Goal: Navigation & Orientation: Find specific page/section

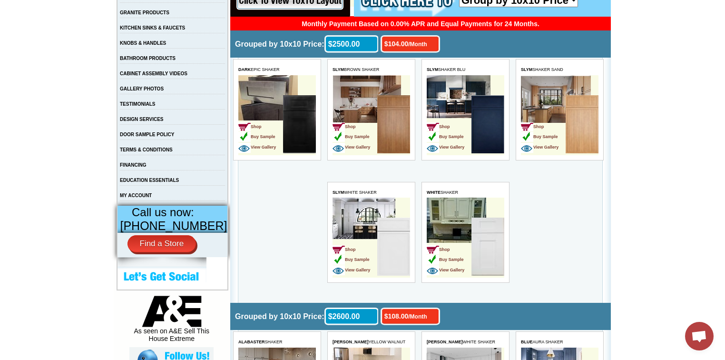
scroll to position [228, 0]
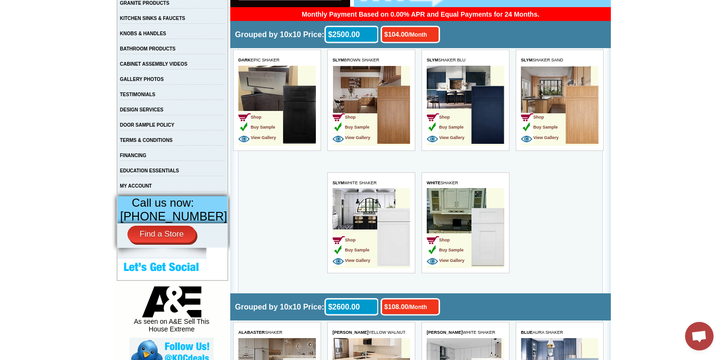
click at [484, 216] on img at bounding box center [487, 237] width 33 height 58
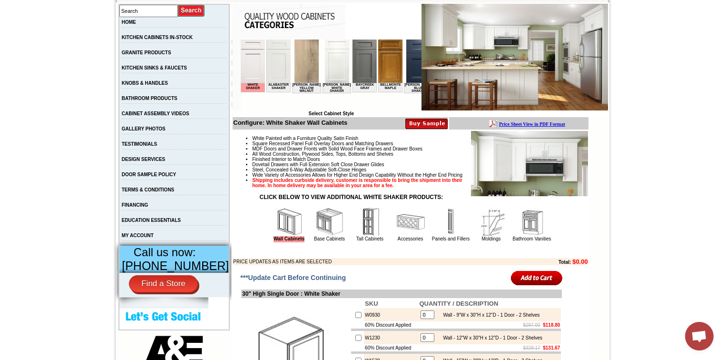
scroll to position [190, 0]
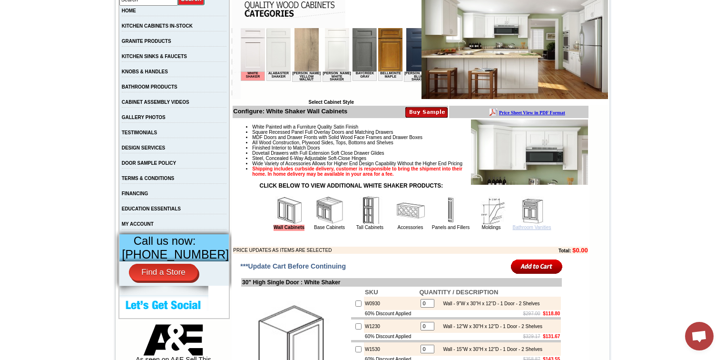
click at [522, 230] on link "Bathroom Vanities" at bounding box center [532, 227] width 39 height 5
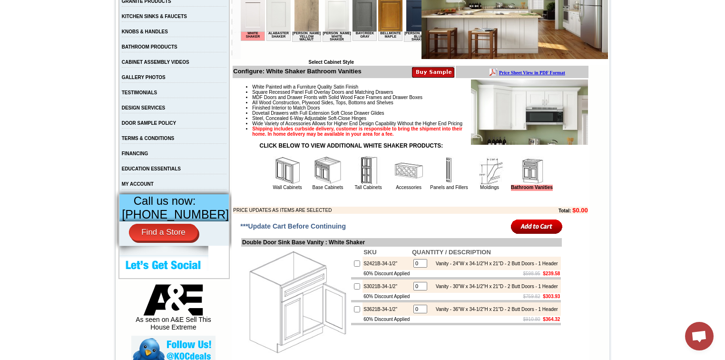
scroll to position [152, 0]
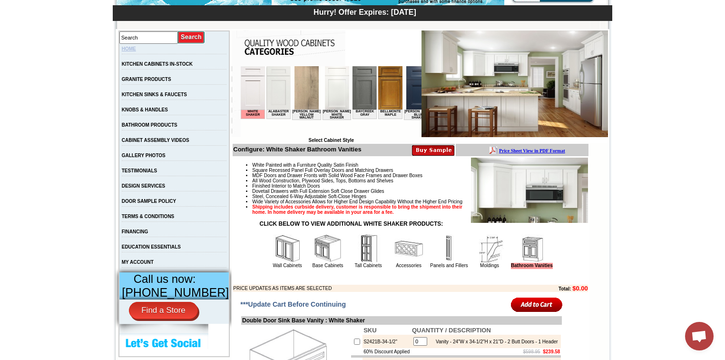
click at [136, 50] on link "HOME" at bounding box center [129, 48] width 14 height 5
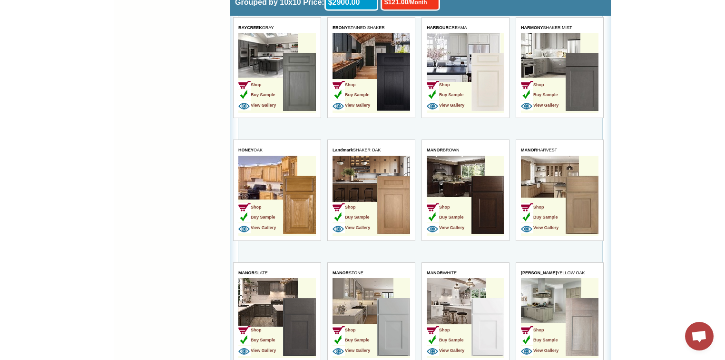
scroll to position [952, 0]
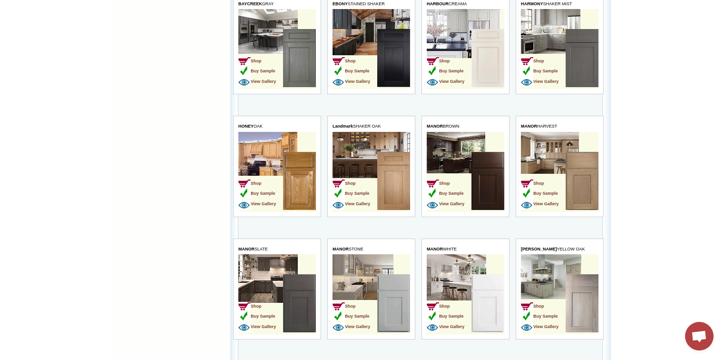
click at [481, 289] on img at bounding box center [487, 303] width 33 height 58
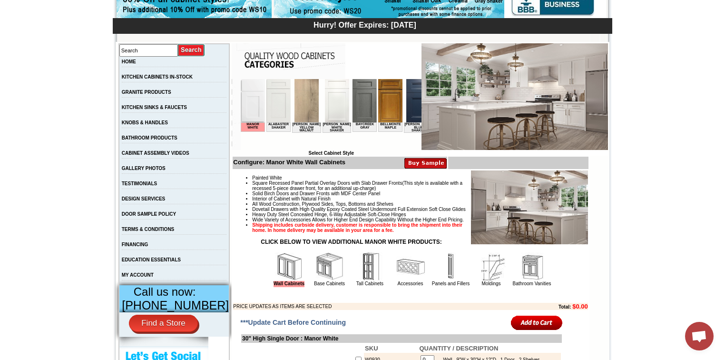
scroll to position [152, 0]
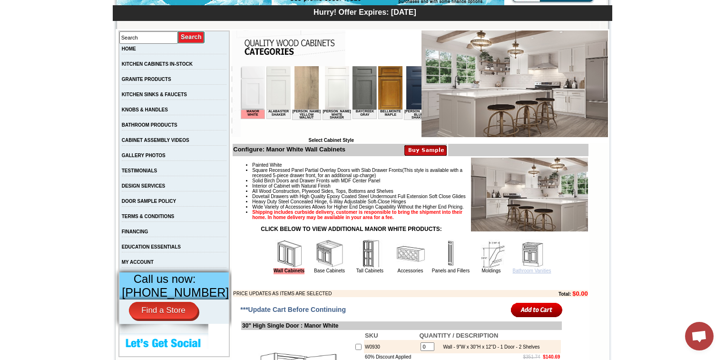
click at [521, 273] on link "Bathroom Vanities" at bounding box center [532, 270] width 39 height 5
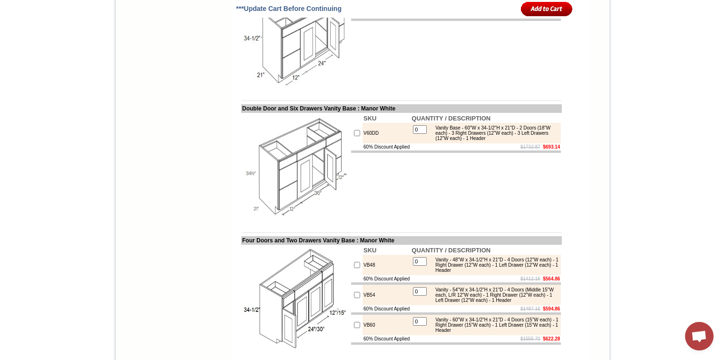
scroll to position [1523, 0]
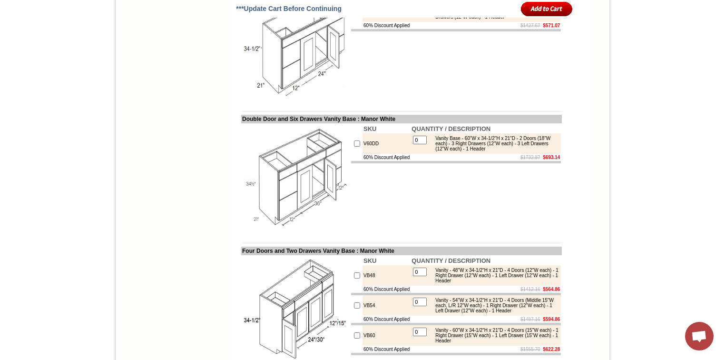
drag, startPoint x: 649, startPoint y: 159, endPoint x: 642, endPoint y: 137, distance: 24.1
click at [650, 159] on body "1-888-620-7953 Contact Us Find a Store Send Us a Design View Cart Shipping* Una…" at bounding box center [362, 132] width 725 height 3310
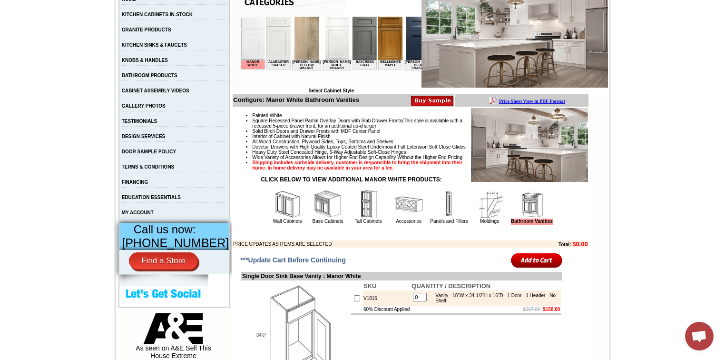
scroll to position [76, 0]
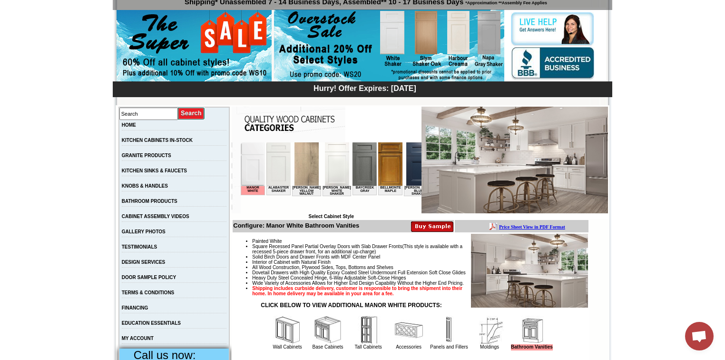
click at [149, 125] on td "HOME" at bounding box center [174, 127] width 111 height 15
click at [136, 125] on link "HOME" at bounding box center [129, 124] width 14 height 5
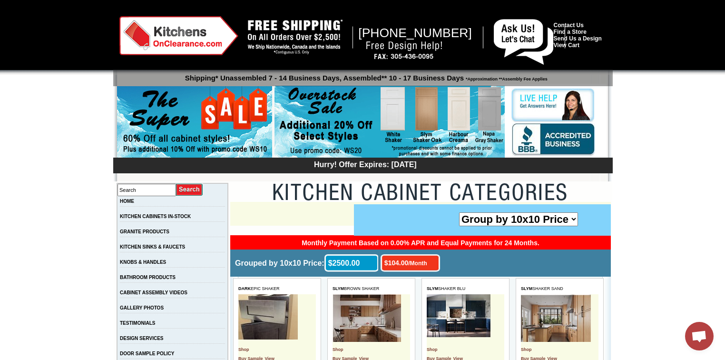
scroll to position [190, 0]
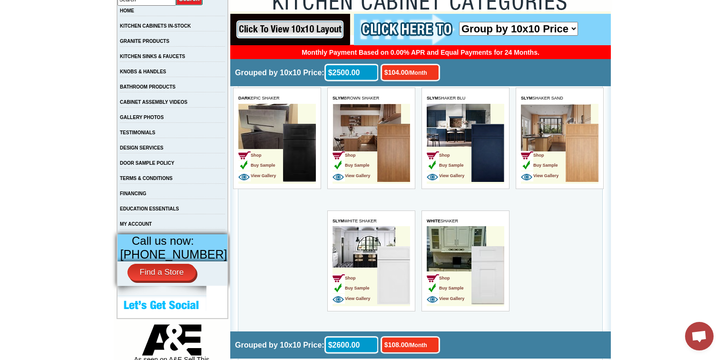
click at [475, 260] on img at bounding box center [487, 275] width 33 height 58
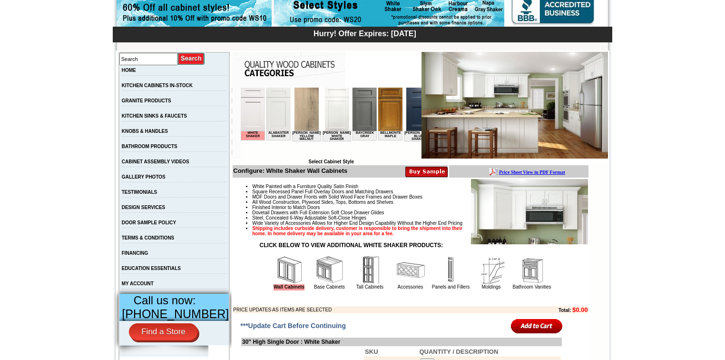
scroll to position [228, 0]
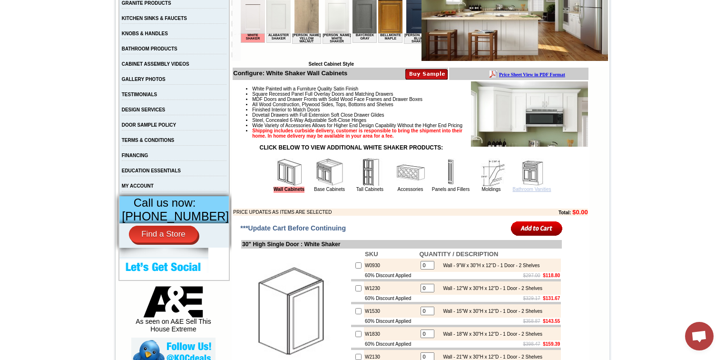
click at [531, 192] on link "Bathroom Vanities" at bounding box center [532, 189] width 39 height 5
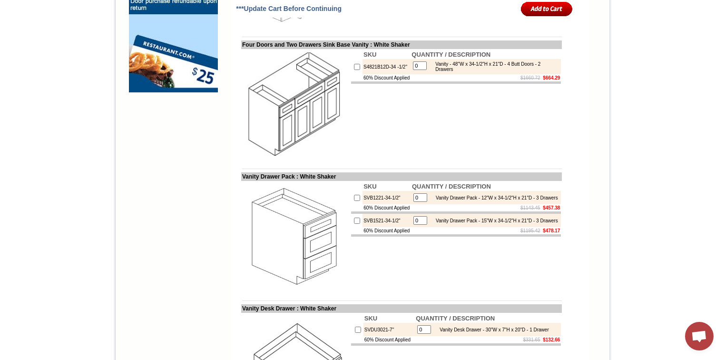
scroll to position [914, 0]
